Goal: Communication & Community: Answer question/provide support

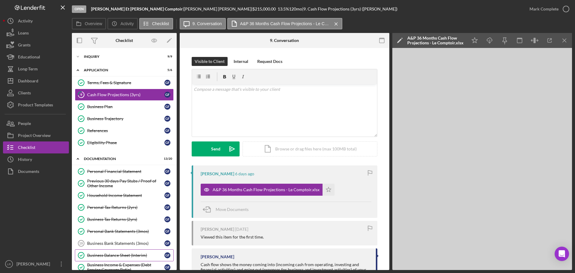
scroll to position [30, 0]
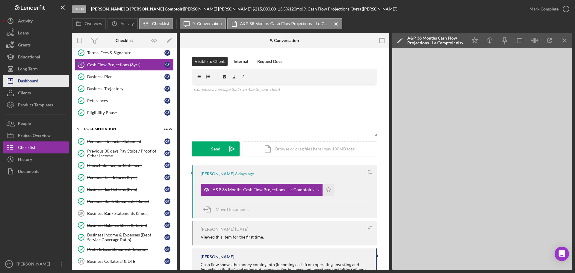
click at [42, 78] on button "Icon/Dashboard Dashboard" at bounding box center [36, 81] width 66 height 12
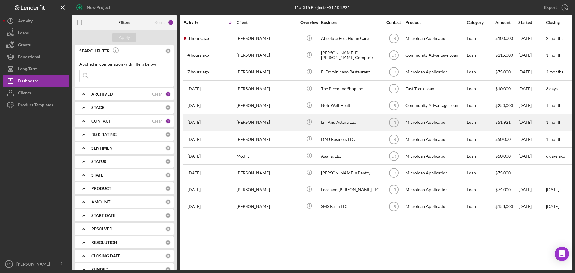
click at [244, 121] on div "[PERSON_NAME]" at bounding box center [266, 122] width 60 height 16
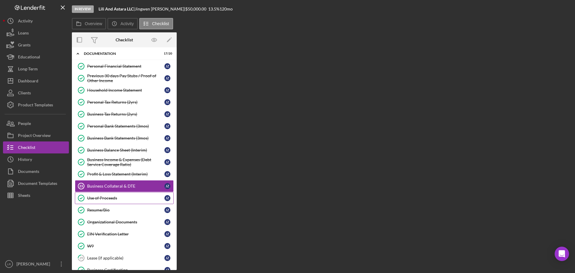
scroll to position [57, 0]
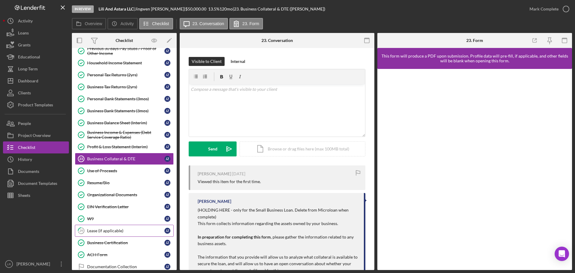
click at [115, 232] on div "Lease (if applicable)" at bounding box center [125, 230] width 77 height 5
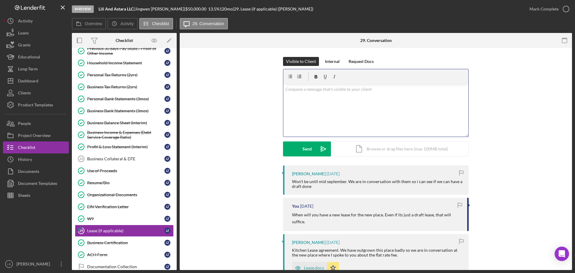
click at [371, 111] on div "v Color teal Color pink Remove color Add row above Add row below Add column bef…" at bounding box center [375, 110] width 185 height 52
click at [366, 97] on p "How is the lease conversation coming along? are they amenable to drafting a lea…" at bounding box center [376, 97] width 182 height 7
click at [312, 147] on button "Send Icon/icon-invite-send" at bounding box center [307, 148] width 48 height 15
